Goal: Task Accomplishment & Management: Manage account settings

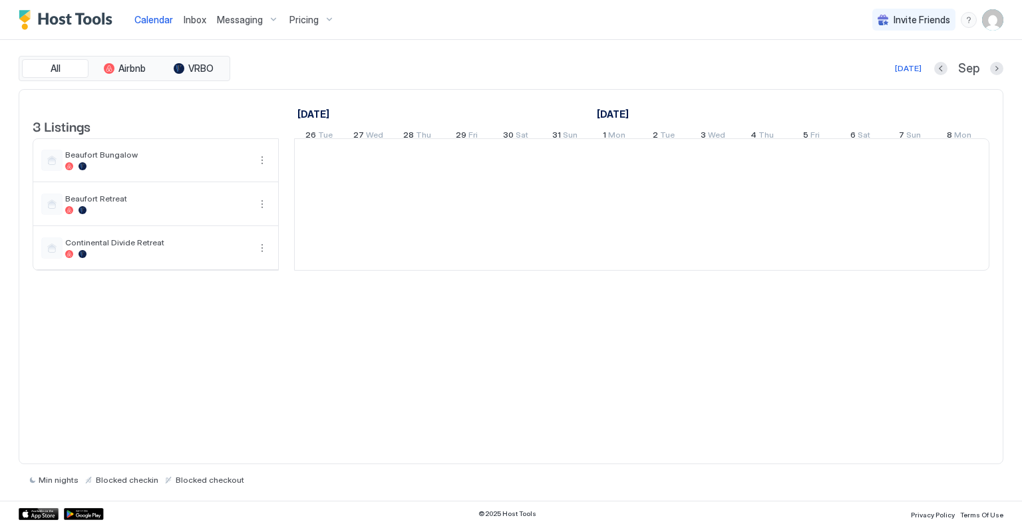
scroll to position [0, 739]
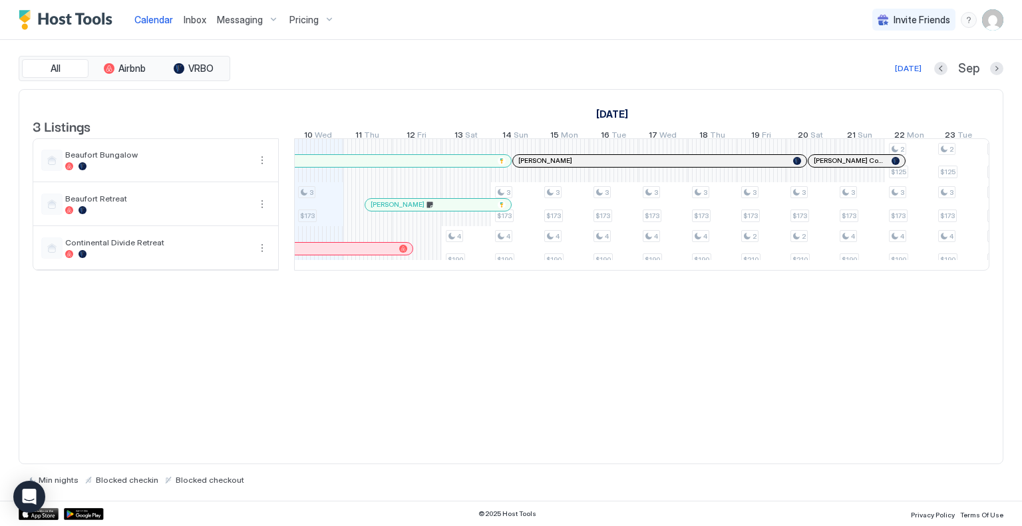
click at [299, 13] on div "Pricing" at bounding box center [312, 20] width 56 height 23
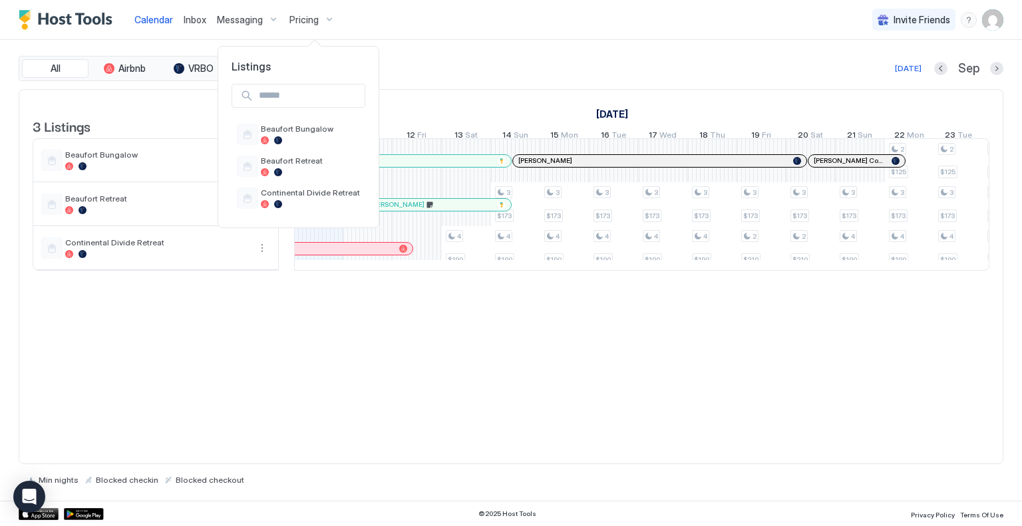
click at [230, 17] on div at bounding box center [511, 263] width 1022 height 526
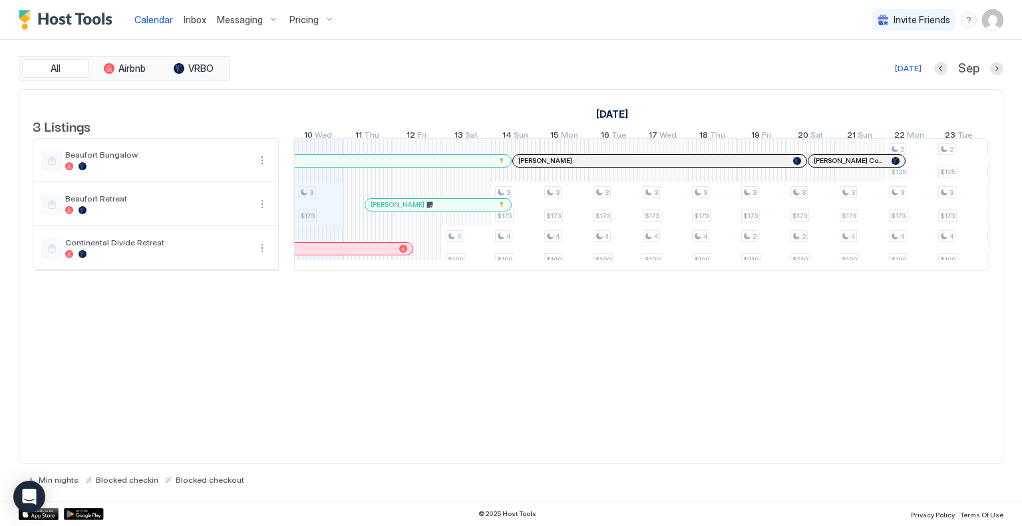
click at [231, 17] on span "Messaging" at bounding box center [240, 20] width 46 height 12
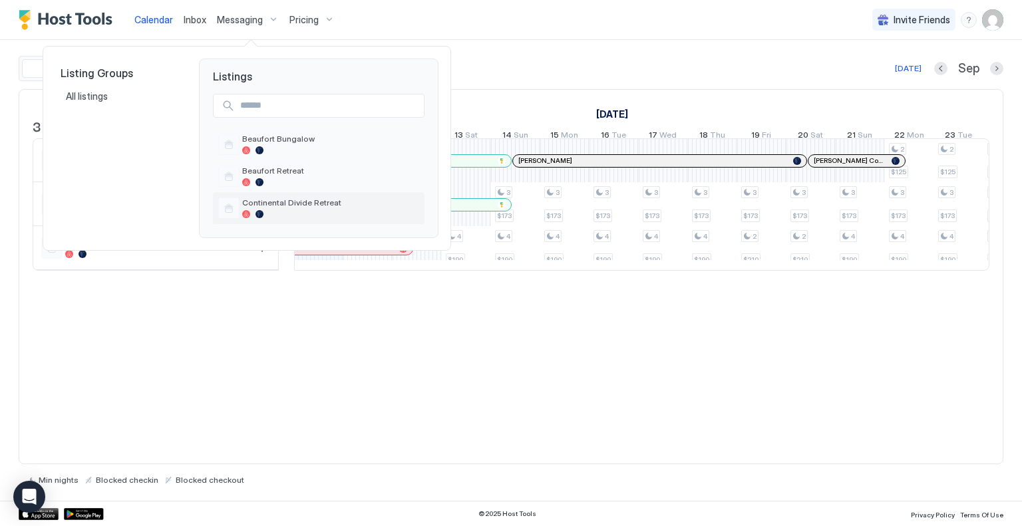
click at [246, 198] on span "Continental Divide Retreat" at bounding box center [330, 203] width 177 height 10
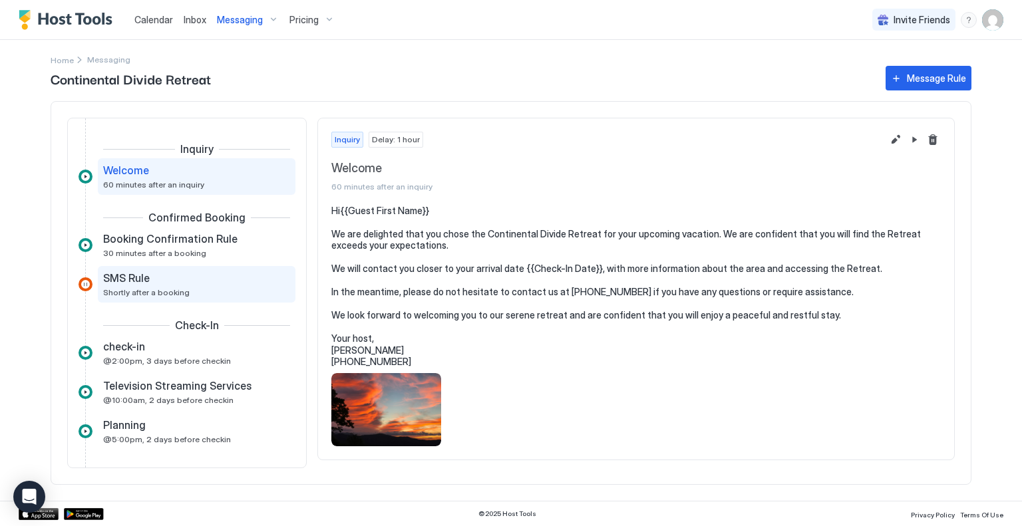
click at [131, 276] on span "SMS Rule" at bounding box center [126, 277] width 47 height 13
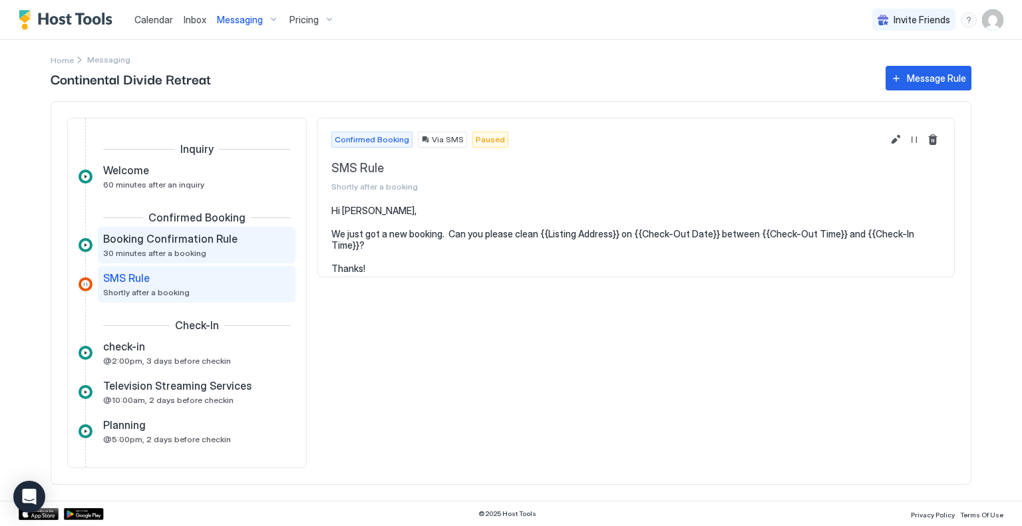
click at [136, 239] on span "Booking Confirmation Rule" at bounding box center [170, 238] width 134 height 13
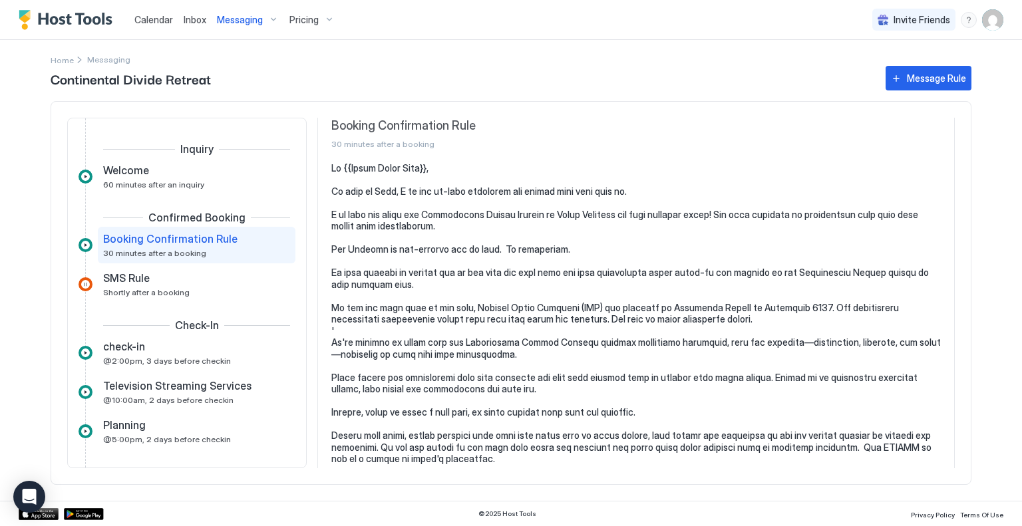
scroll to position [67, 0]
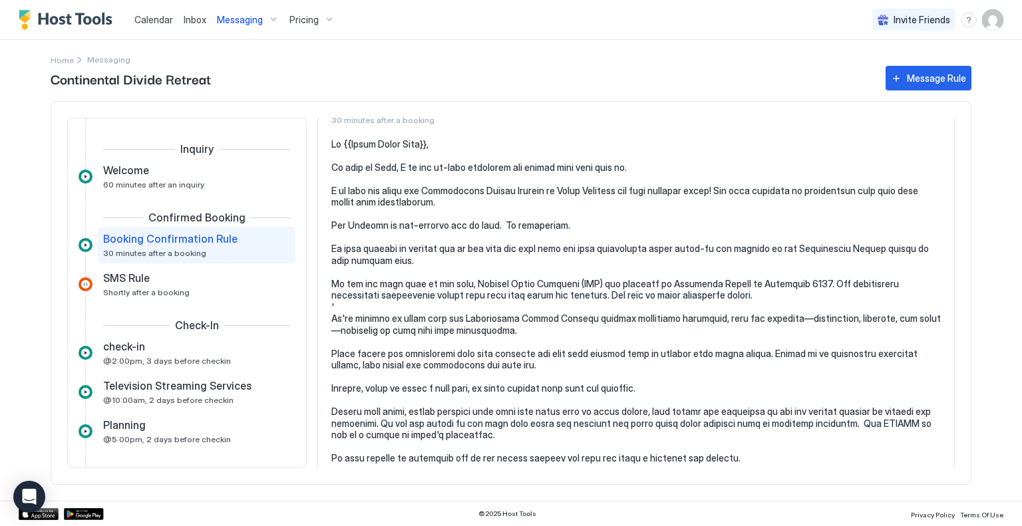
click at [622, 300] on pre at bounding box center [635, 330] width 609 height 385
click at [760, 300] on pre at bounding box center [635, 330] width 609 height 385
drag, startPoint x: 620, startPoint y: 300, endPoint x: 763, endPoint y: 303, distance: 143.1
click at [762, 303] on pre at bounding box center [635, 330] width 609 height 385
click at [116, 171] on span "Welcome" at bounding box center [126, 170] width 46 height 13
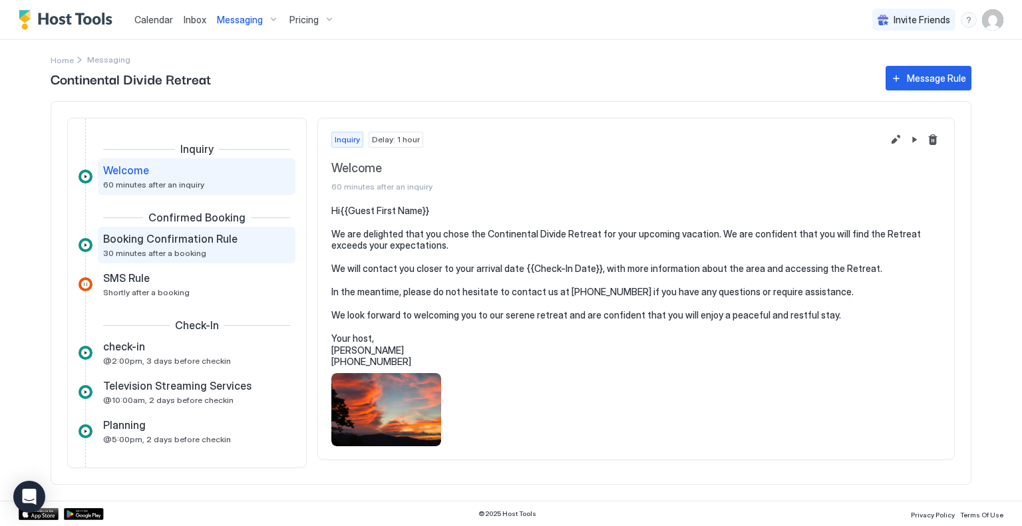
click at [169, 239] on span "Booking Confirmation Rule" at bounding box center [170, 238] width 134 height 13
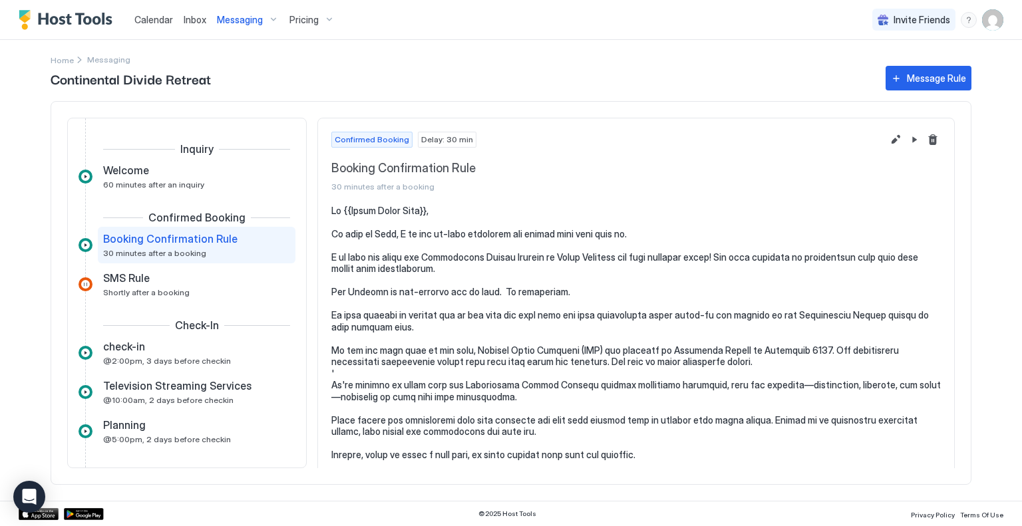
click at [623, 236] on pre at bounding box center [635, 397] width 609 height 385
click at [619, 236] on pre at bounding box center [635, 397] width 609 height 385
click at [889, 140] on button "Edit message rule" at bounding box center [895, 140] width 16 height 16
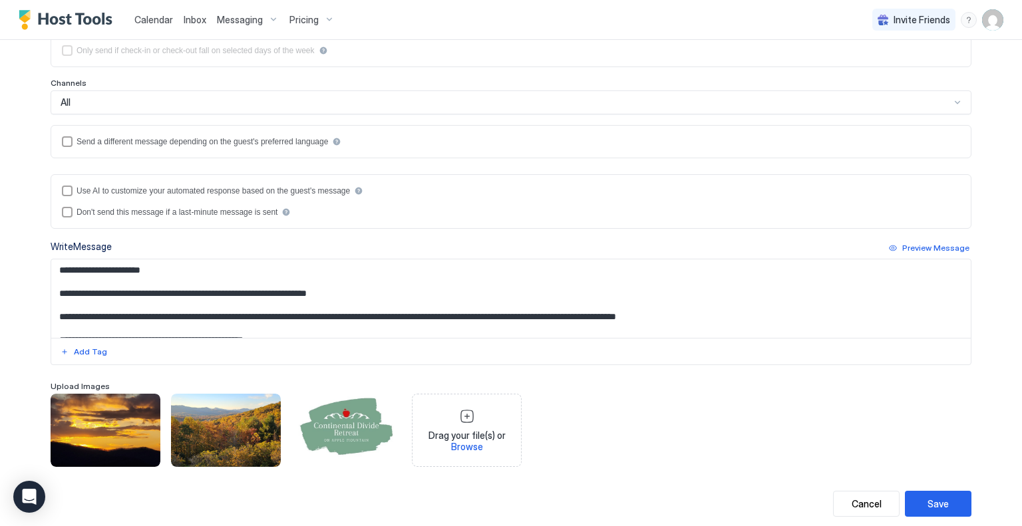
scroll to position [259, 0]
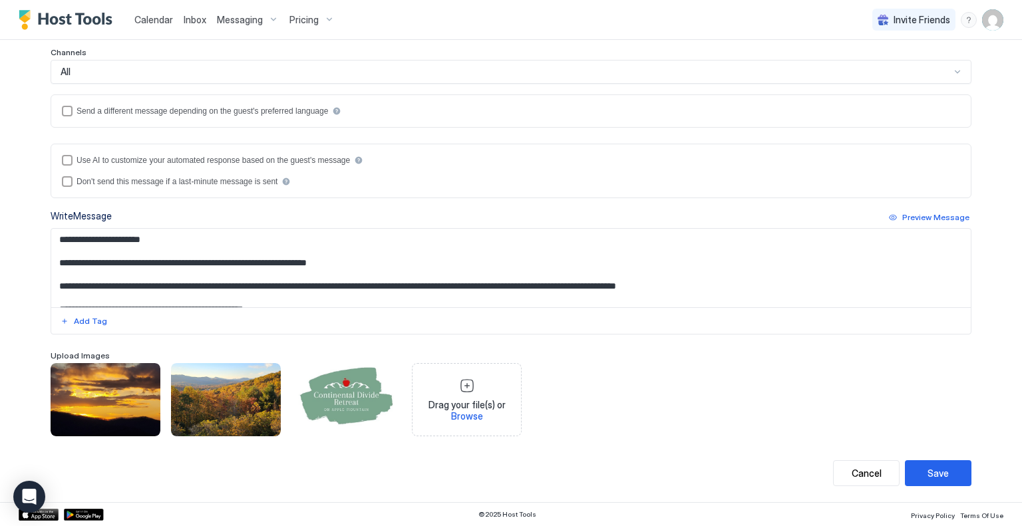
click at [341, 262] on textarea "Input Field" at bounding box center [510, 268] width 919 height 78
click at [355, 262] on textarea "To enrich screen reader interactions, please activate Accessibility in Grammarl…" at bounding box center [510, 268] width 919 height 78
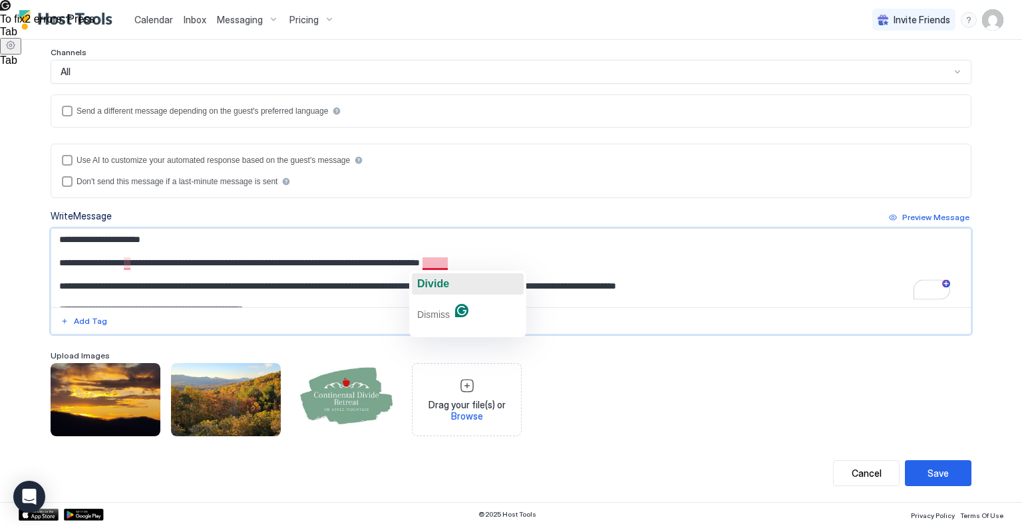
click at [434, 288] on span "Divide" at bounding box center [433, 283] width 32 height 11
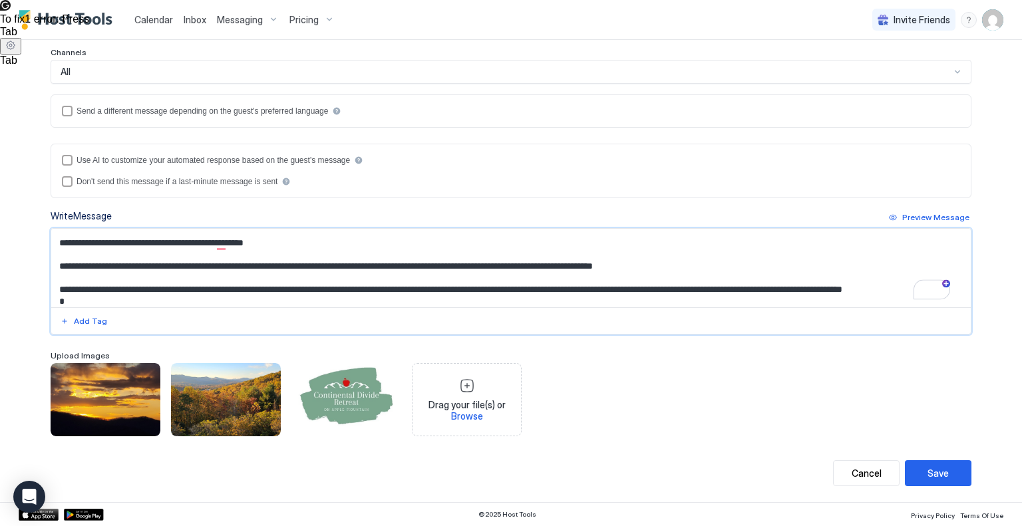
scroll to position [0, 0]
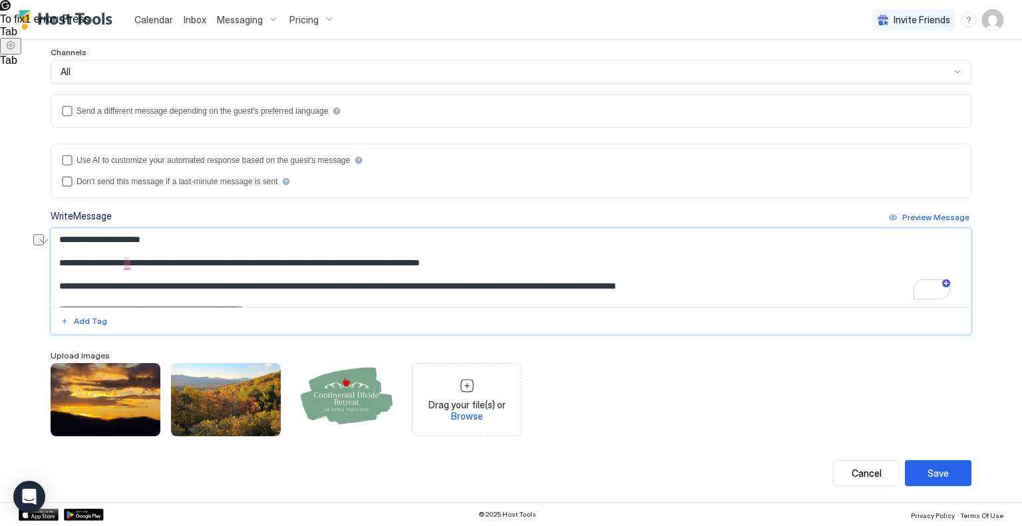
drag, startPoint x: 226, startPoint y: 289, endPoint x: 155, endPoint y: 284, distance: 71.4
click at [155, 284] on textarea "To enrich screen reader interactions, please activate Accessibility in Grammarl…" at bounding box center [510, 268] width 919 height 78
drag, startPoint x: 904, startPoint y: 289, endPoint x: 923, endPoint y: 290, distance: 19.3
click at [923, 290] on div at bounding box center [511, 281] width 921 height 106
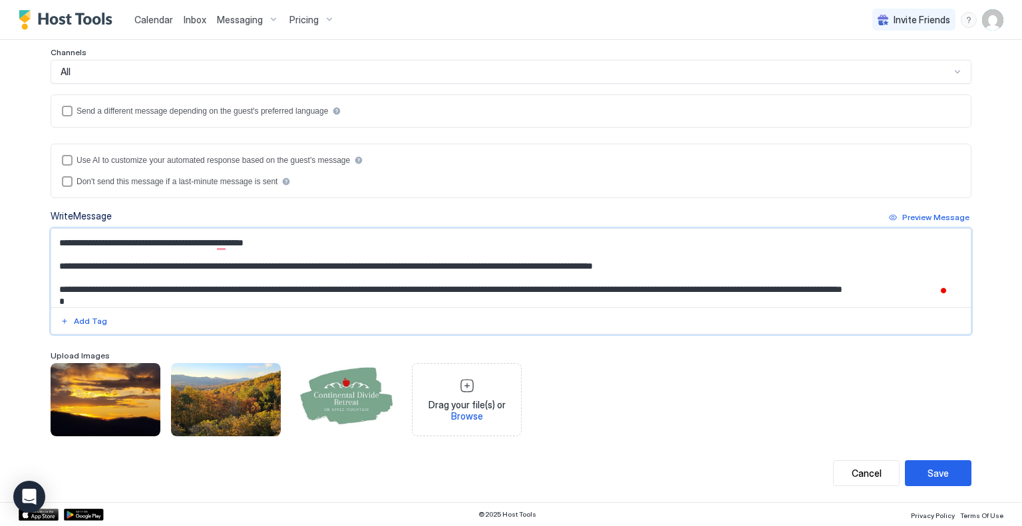
click at [736, 265] on textarea "To enrich screen reader interactions, please activate Accessibility in Grammarl…" at bounding box center [510, 268] width 919 height 78
click at [904, 291] on textarea "To enrich screen reader interactions, please activate Accessibility in Grammarl…" at bounding box center [510, 268] width 919 height 78
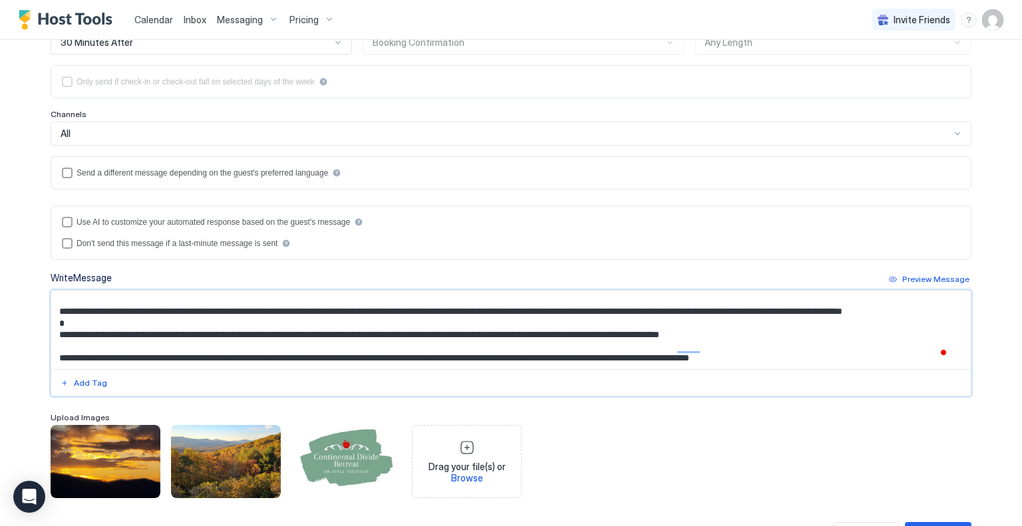
scroll to position [106, 0]
click at [904, 317] on textarea "To enrich screen reader interactions, please activate Accessibility in Grammarl…" at bounding box center [510, 330] width 919 height 78
drag, startPoint x: 921, startPoint y: 318, endPoint x: 913, endPoint y: 316, distance: 7.6
click at [904, 317] on textarea "To enrich screen reader interactions, please activate Accessibility in Grammarl…" at bounding box center [510, 330] width 919 height 78
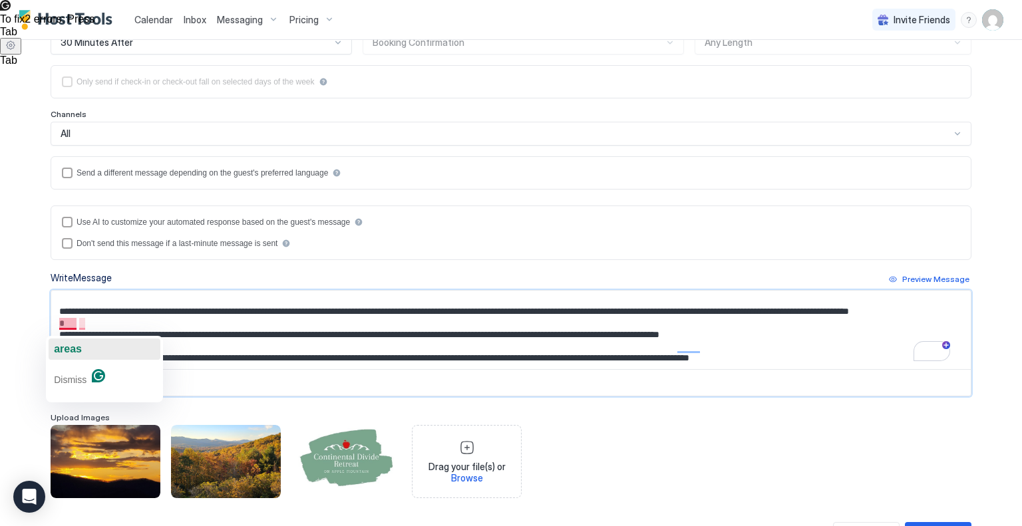
click at [61, 344] on span "areas" at bounding box center [68, 348] width 28 height 11
click at [86, 351] on span "are" at bounding box center [86, 348] width 16 height 11
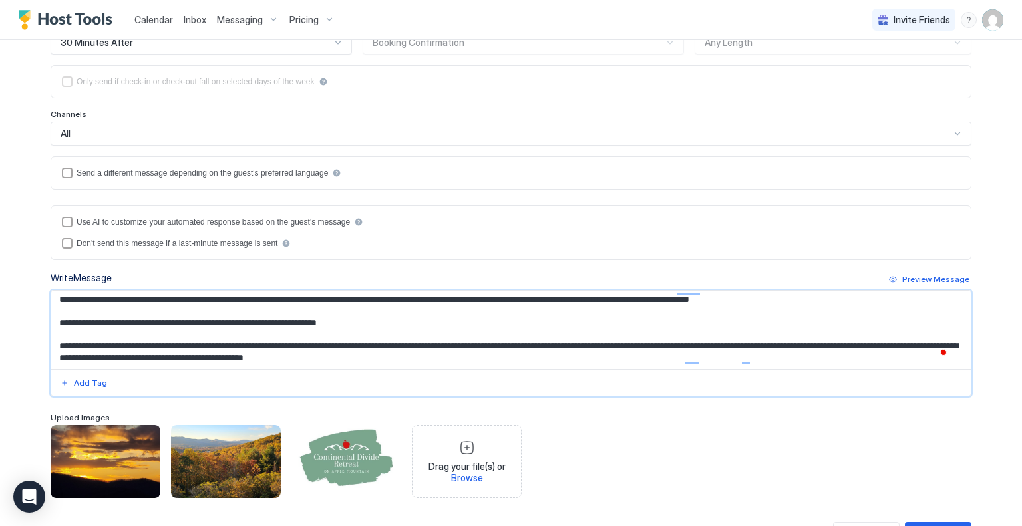
scroll to position [152, 0]
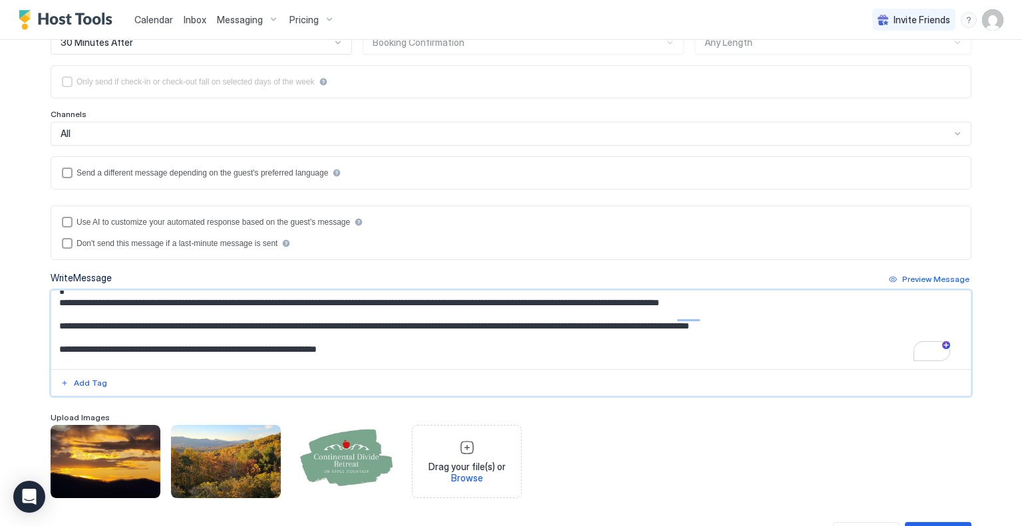
drag, startPoint x: 488, startPoint y: 307, endPoint x: 47, endPoint y: 338, distance: 442.8
click at [45, 339] on div "**********" at bounding box center [511, 205] width 958 height 717
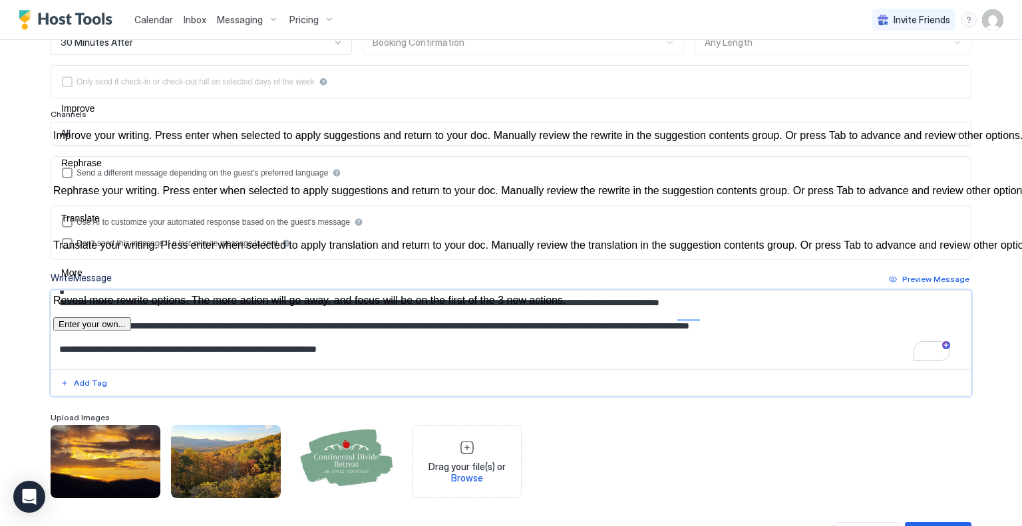
type textarea "**********"
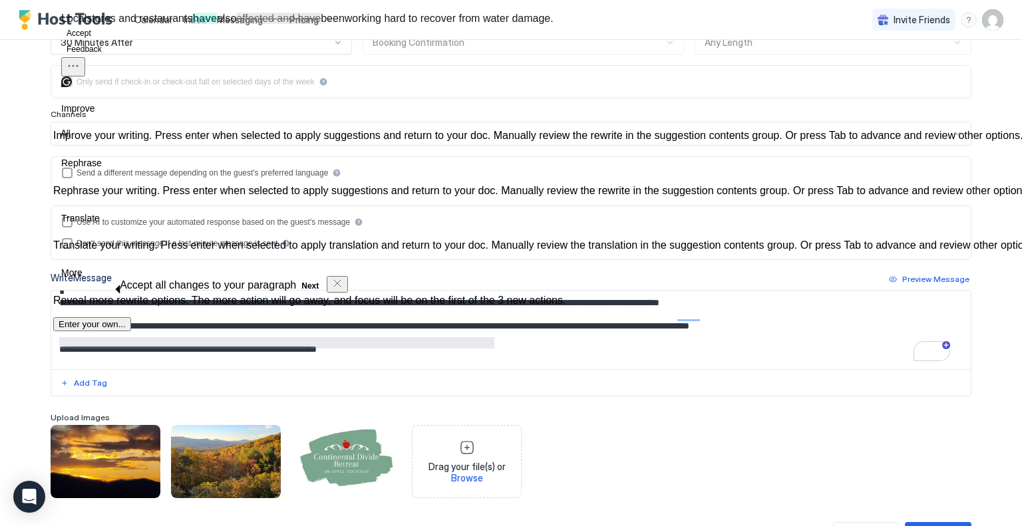
click at [585, 192] on div "**********" at bounding box center [511, 208] width 921 height 580
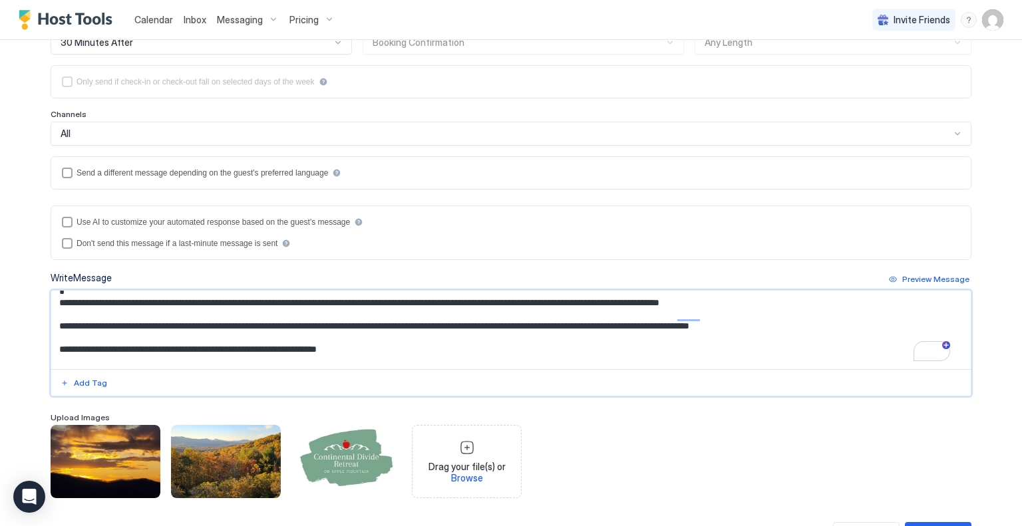
drag, startPoint x: 482, startPoint y: 343, endPoint x: 45, endPoint y: 342, distance: 436.4
click at [45, 343] on div "**********" at bounding box center [511, 205] width 958 height 717
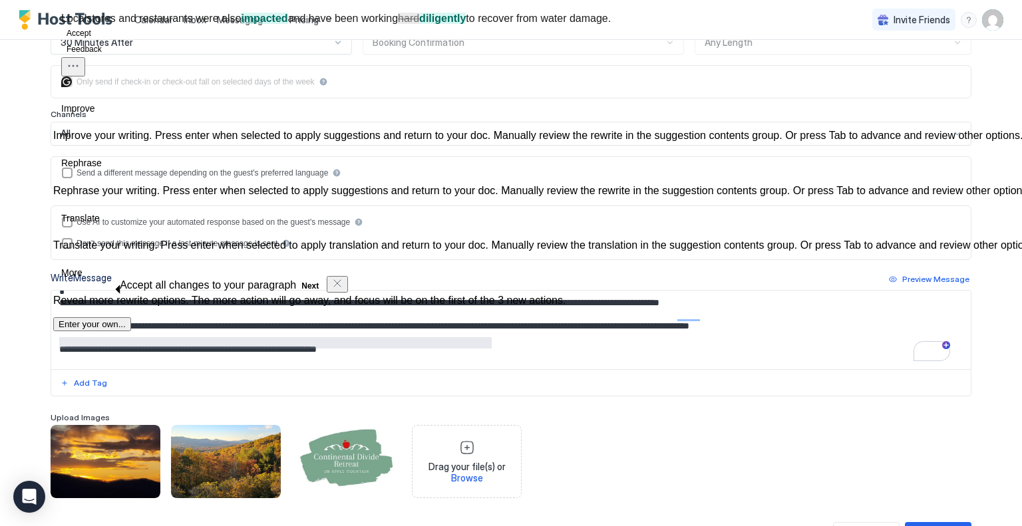
click at [91, 41] on button "Accept" at bounding box center [78, 33] width 35 height 16
click at [455, 408] on div "**********" at bounding box center [511, 208] width 921 height 580
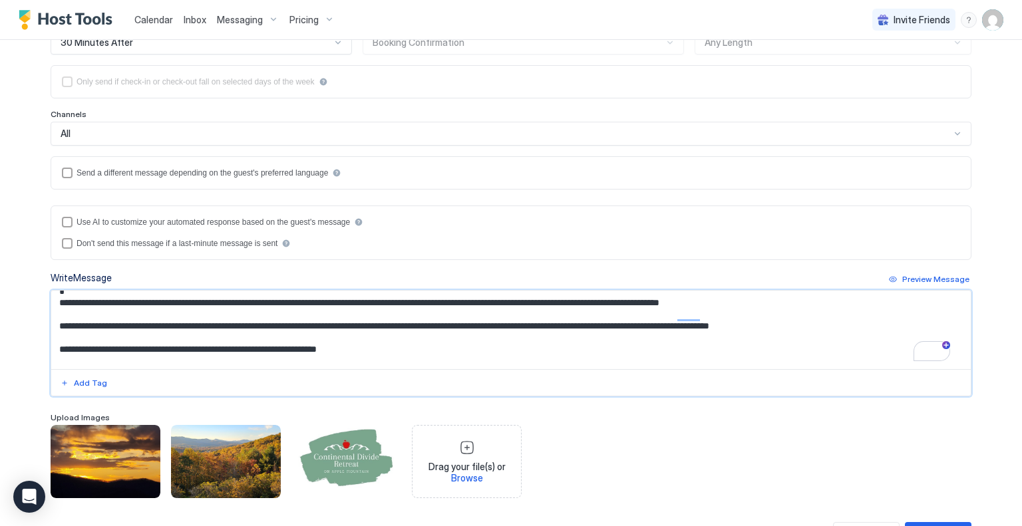
drag, startPoint x: 510, startPoint y: 344, endPoint x: 333, endPoint y: 330, distance: 177.5
click at [333, 330] on textarea "To enrich screen reader interactions, please activate Accessibility in Grammarl…" at bounding box center [510, 330] width 919 height 78
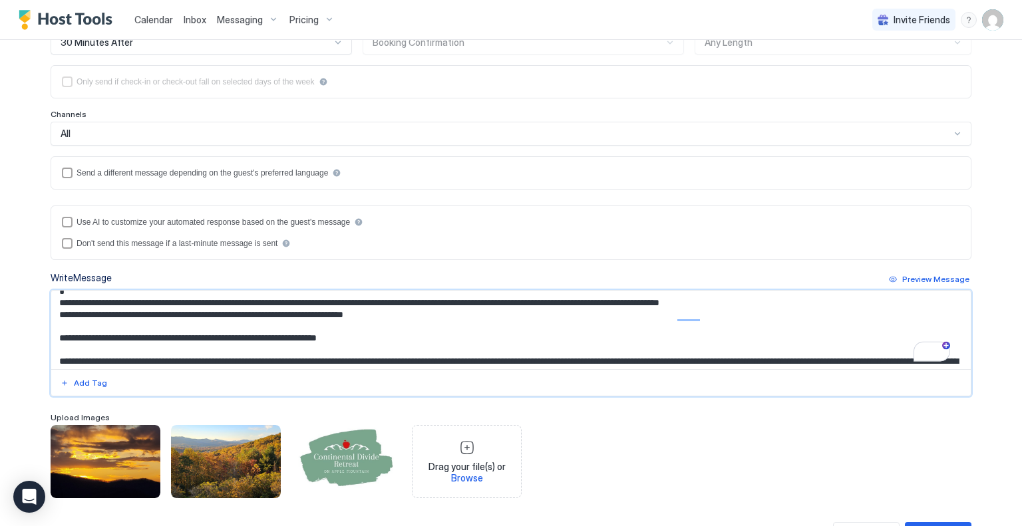
click at [56, 330] on textarea "To enrich screen reader interactions, please activate Accessibility in Grammarl…" at bounding box center [510, 330] width 919 height 78
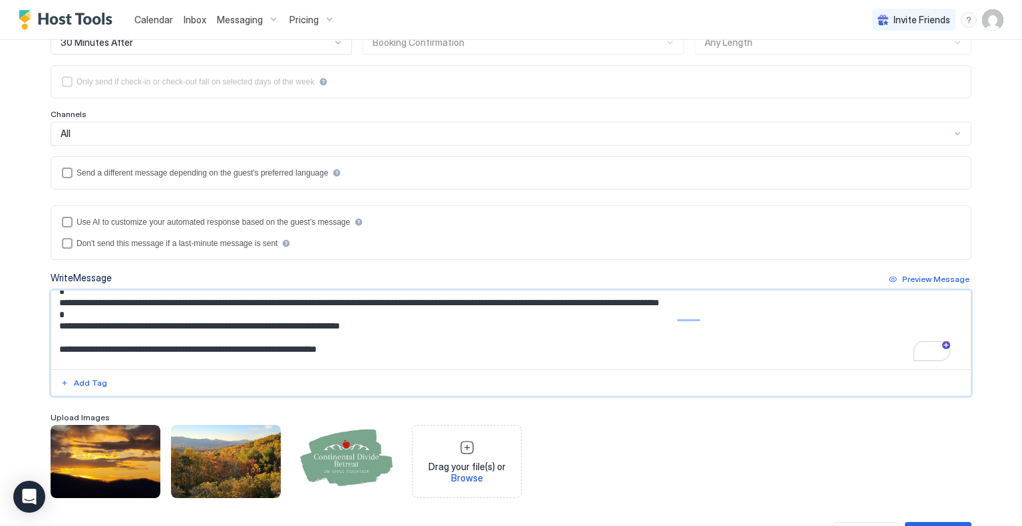
scroll to position [205, 0]
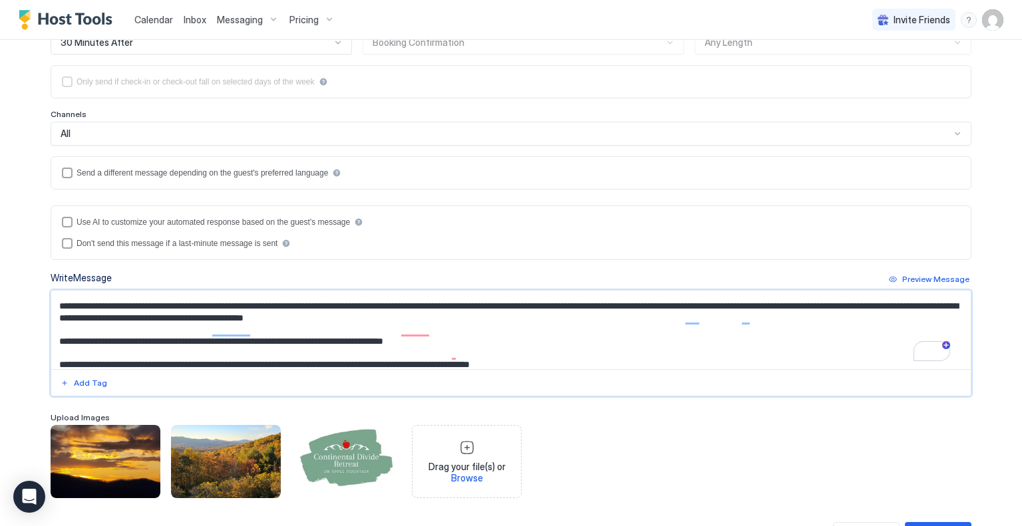
drag, startPoint x: 474, startPoint y: 337, endPoint x: 40, endPoint y: 324, distance: 434.6
click at [40, 324] on div "**********" at bounding box center [511, 205] width 958 height 717
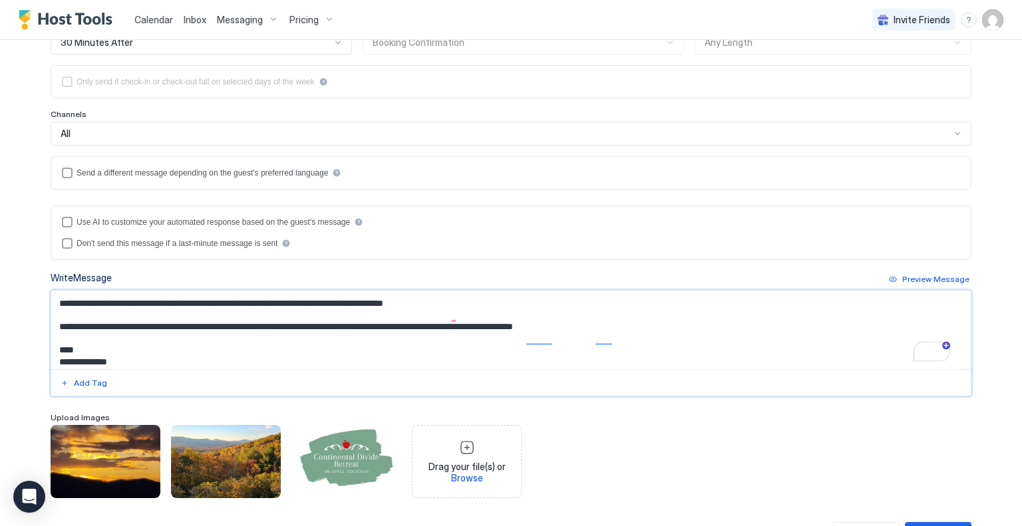
scroll to position [223, 0]
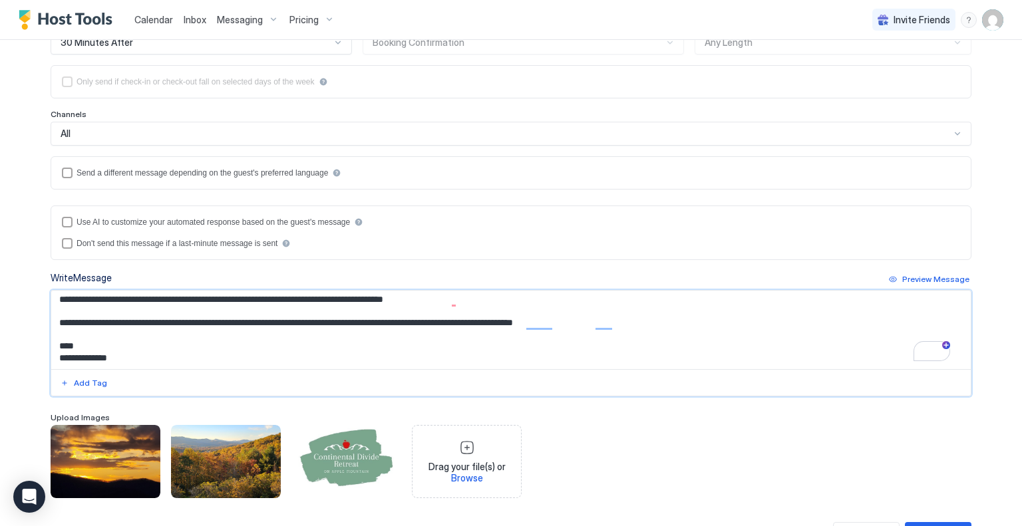
click at [649, 324] on textarea "To enrich screen reader interactions, please activate Accessibility in Grammarl…" at bounding box center [510, 330] width 919 height 78
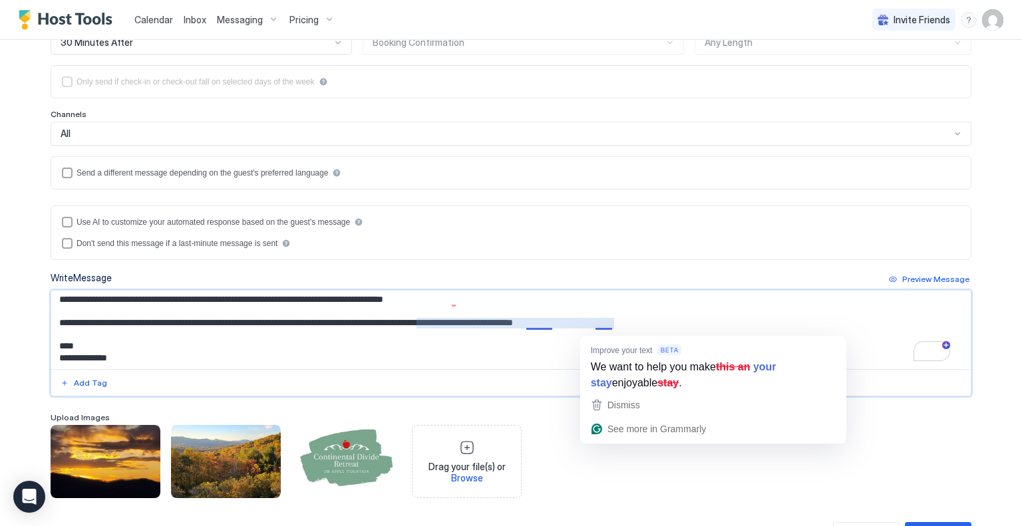
drag, startPoint x: 519, startPoint y: 329, endPoint x: 604, endPoint y: 325, distance: 85.2
click at [604, 325] on textarea "To enrich screen reader interactions, please activate Accessibility in Grammarl…" at bounding box center [510, 330] width 919 height 78
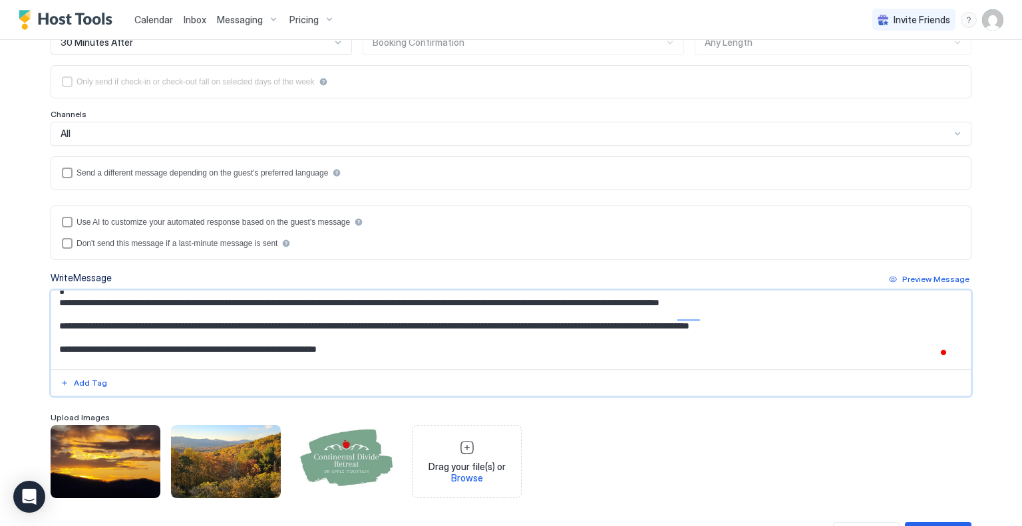
scroll to position [119, 0]
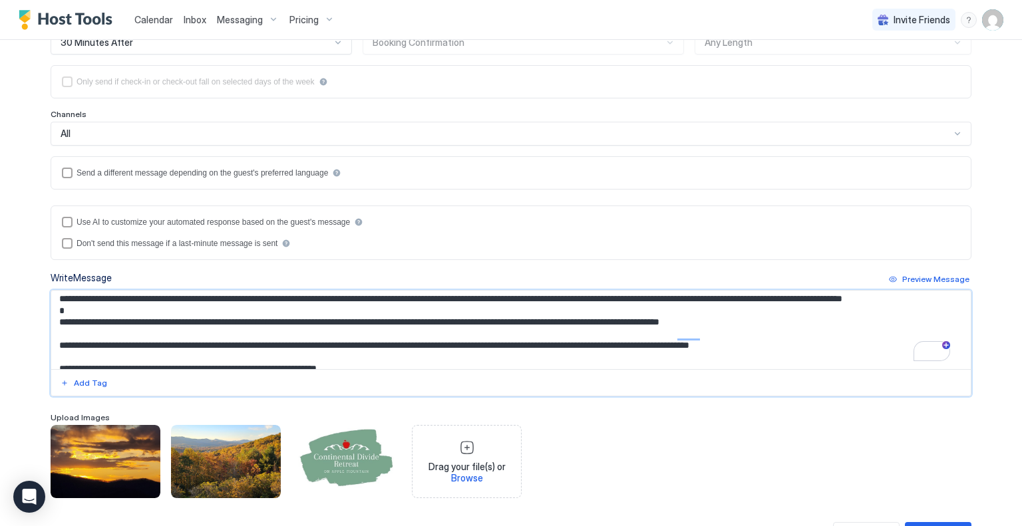
drag, startPoint x: 903, startPoint y: 307, endPoint x: 921, endPoint y: 309, distance: 17.3
click at [921, 309] on textarea "To enrich screen reader interactions, please activate Accessibility in Grammarl…" at bounding box center [510, 330] width 919 height 78
click at [947, 308] on textarea "To enrich screen reader interactions, please activate Accessibility in Grammarl…" at bounding box center [510, 330] width 919 height 78
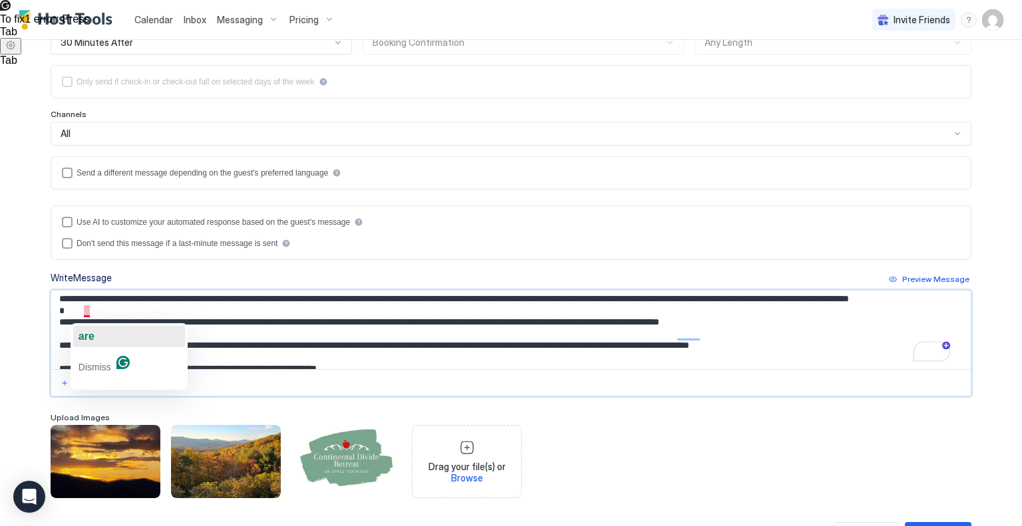
click at [90, 333] on span "are" at bounding box center [86, 336] width 16 height 11
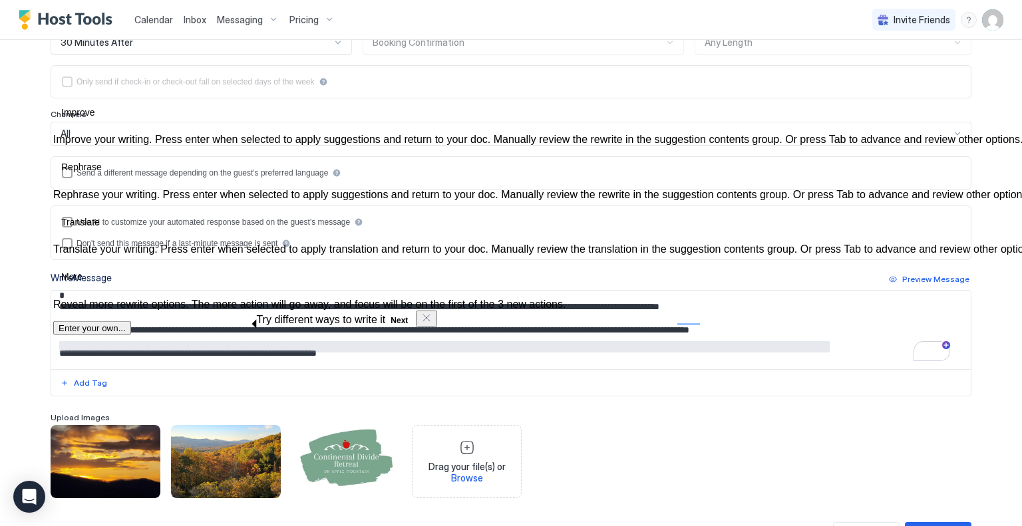
drag, startPoint x: 828, startPoint y: 364, endPoint x: 43, endPoint y: 344, distance: 784.6
click at [43, 344] on div "**********" at bounding box center [511, 205] width 958 height 717
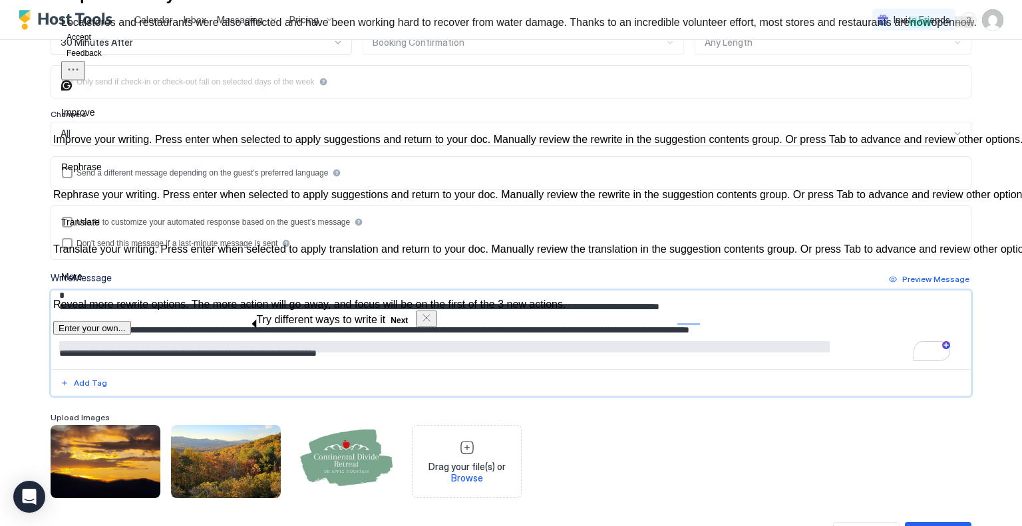
click at [547, 369] on textarea "To enrich screen reader interactions, please activate Accessibility in Grammarl…" at bounding box center [510, 330] width 919 height 78
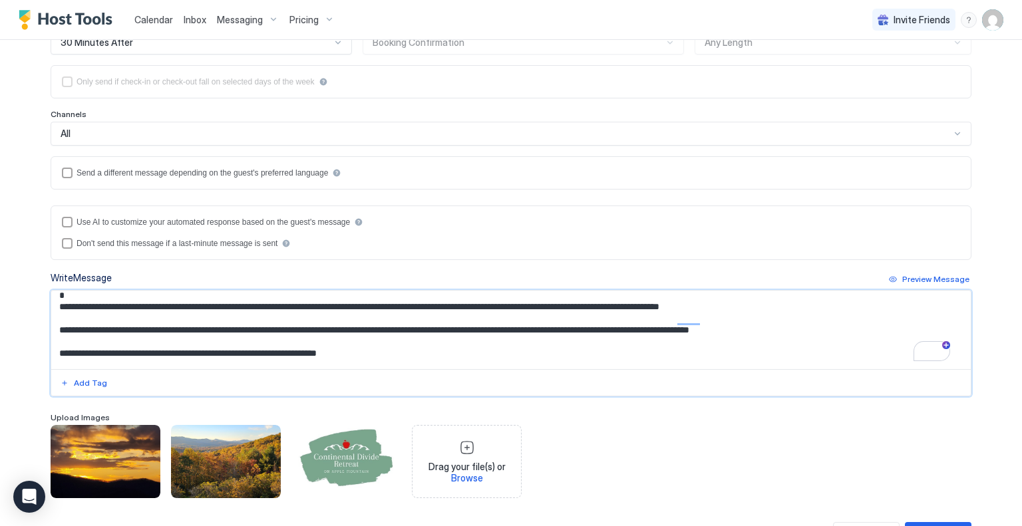
click at [826, 348] on textarea "To enrich screen reader interactions, please activate Accessibility in Grammarl…" at bounding box center [510, 330] width 919 height 78
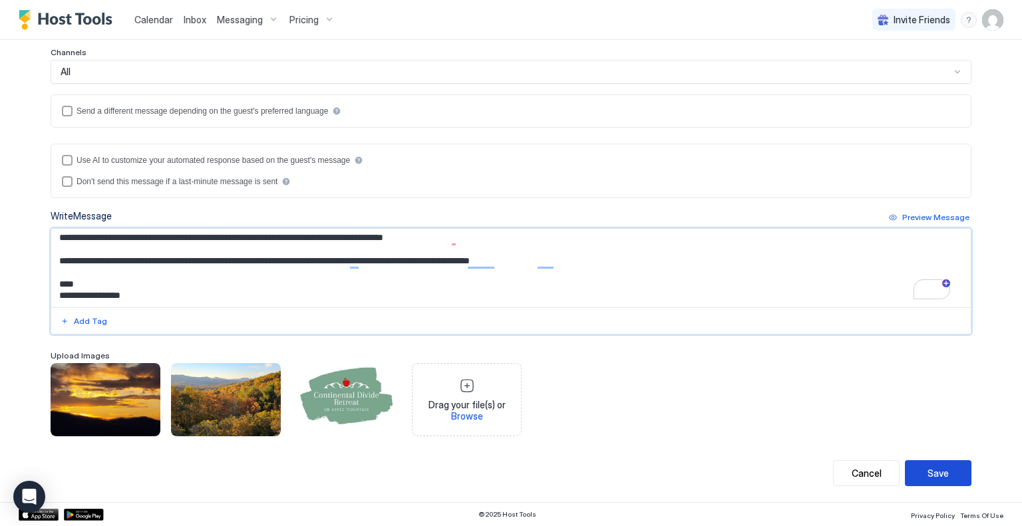
type textarea "**********"
click at [944, 466] on button "Save" at bounding box center [938, 473] width 67 height 26
